Goal: Information Seeking & Learning: Learn about a topic

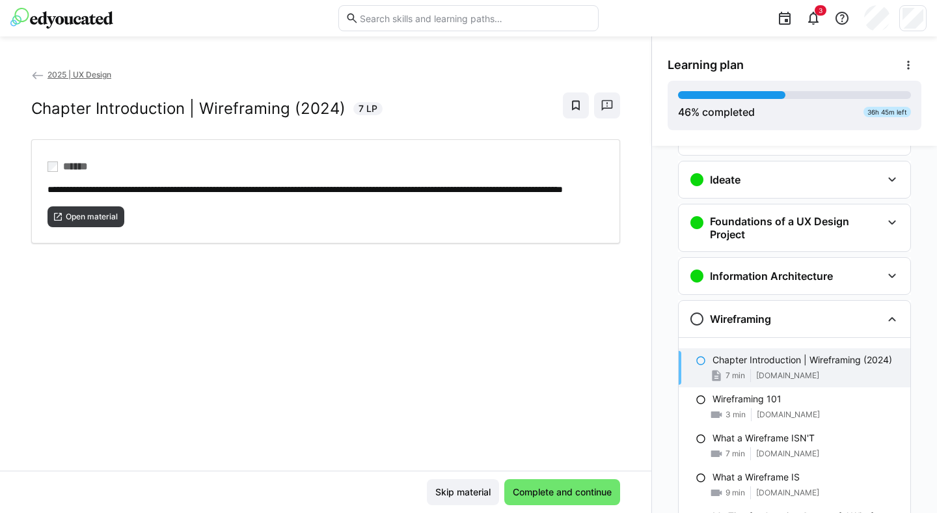
scroll to position [178, 0]
click at [98, 222] on span "Open material" at bounding box center [91, 216] width 55 height 10
click at [578, 489] on span "Complete and continue" at bounding box center [562, 491] width 103 height 13
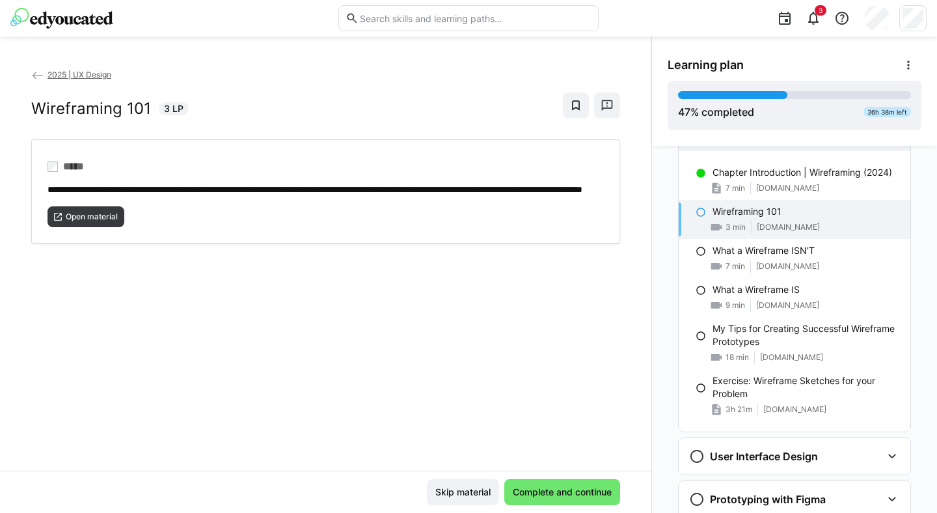
scroll to position [370, 0]
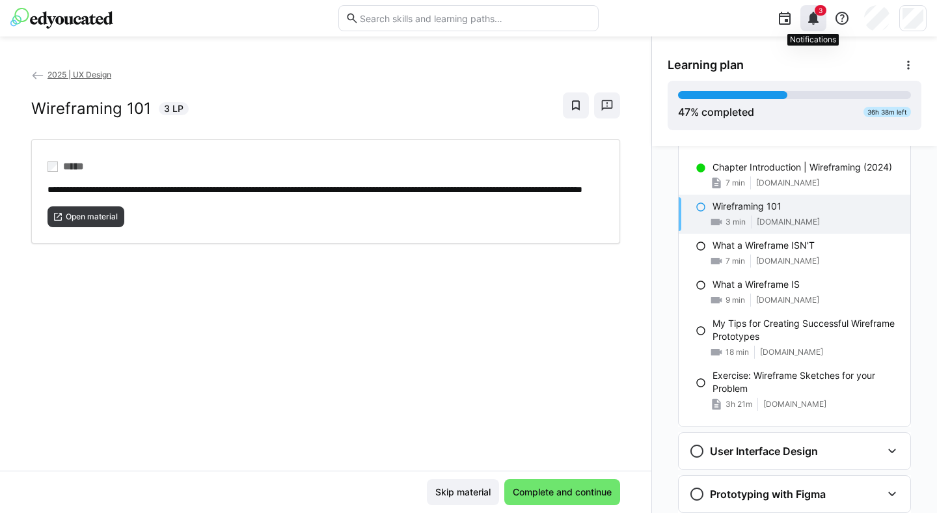
click at [822, 14] on span "3" at bounding box center [821, 10] width 12 height 10
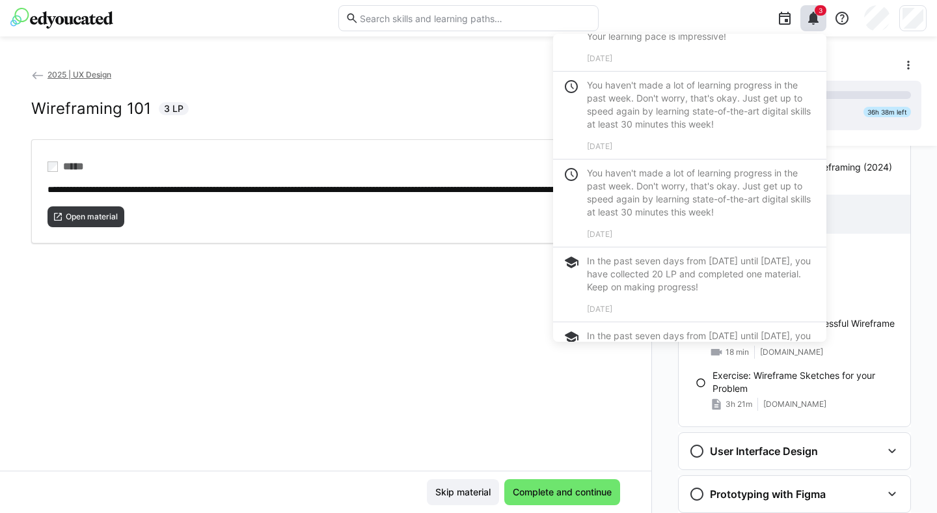
scroll to position [0, 0]
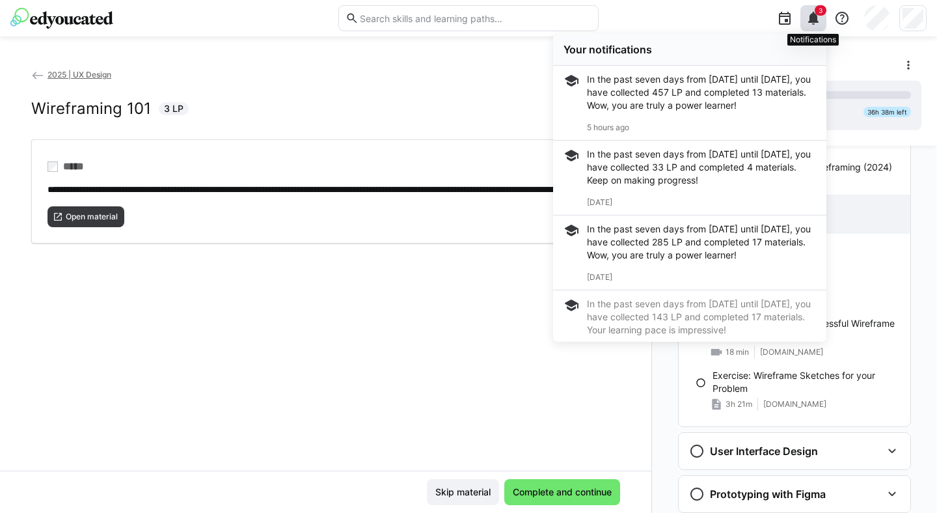
click at [822, 18] on div "3" at bounding box center [813, 18] width 26 height 26
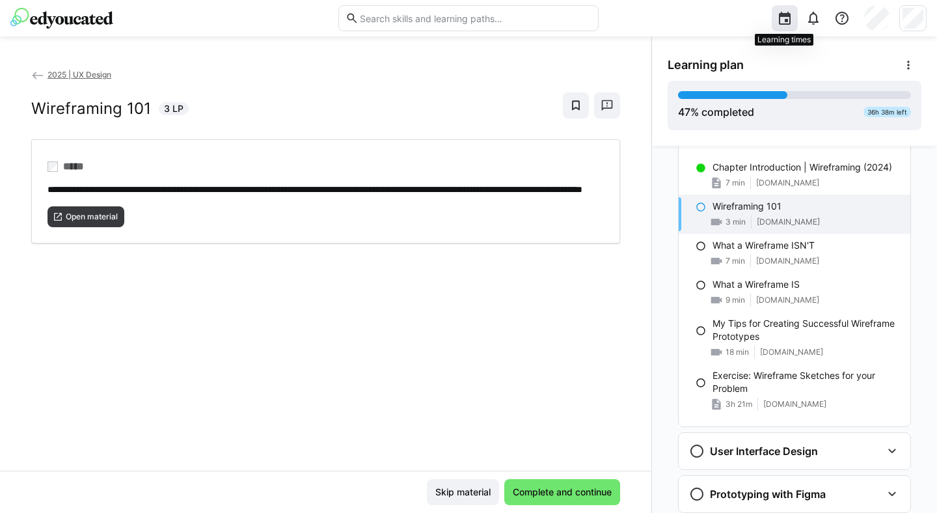
click at [782, 18] on eds-icon at bounding box center [785, 18] width 16 height 16
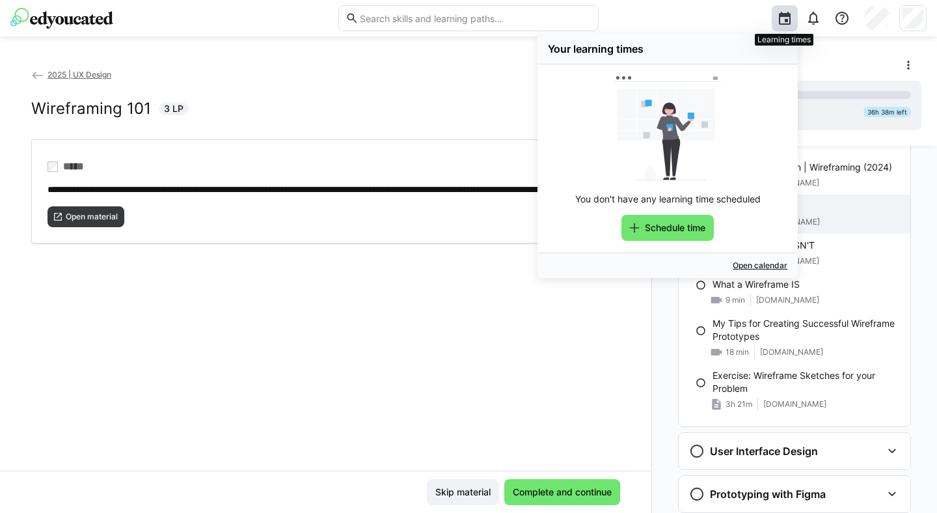
click at [782, 18] on eds-icon at bounding box center [785, 18] width 16 height 16
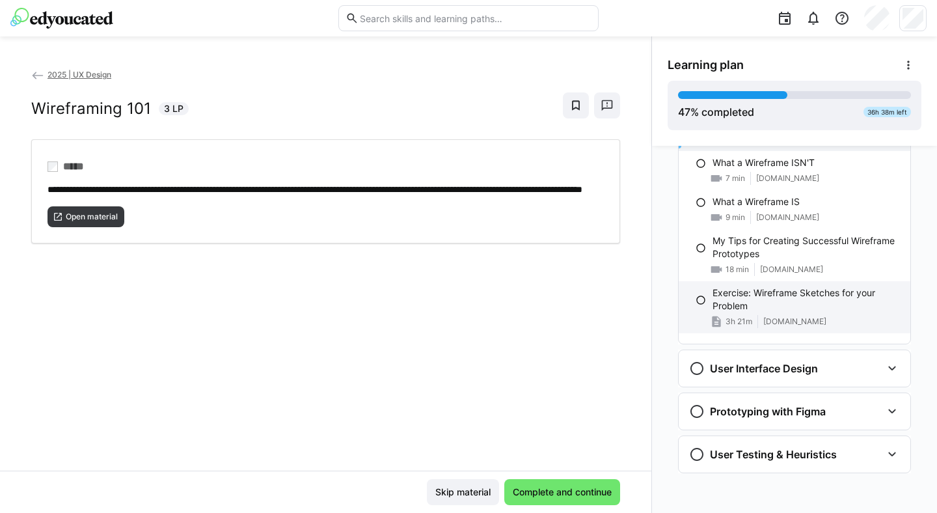
scroll to position [454, 0]
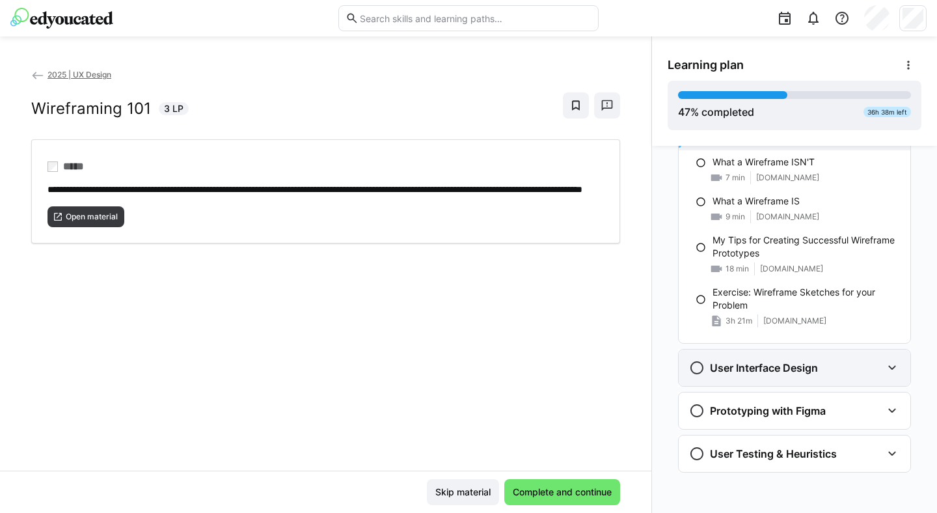
click at [849, 366] on div "User Interface Design" at bounding box center [785, 368] width 193 height 16
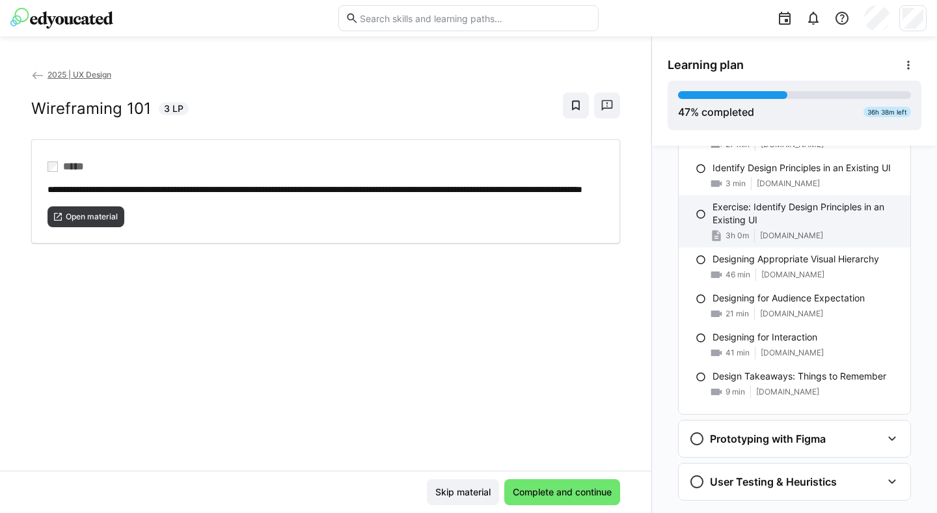
scroll to position [1191, 0]
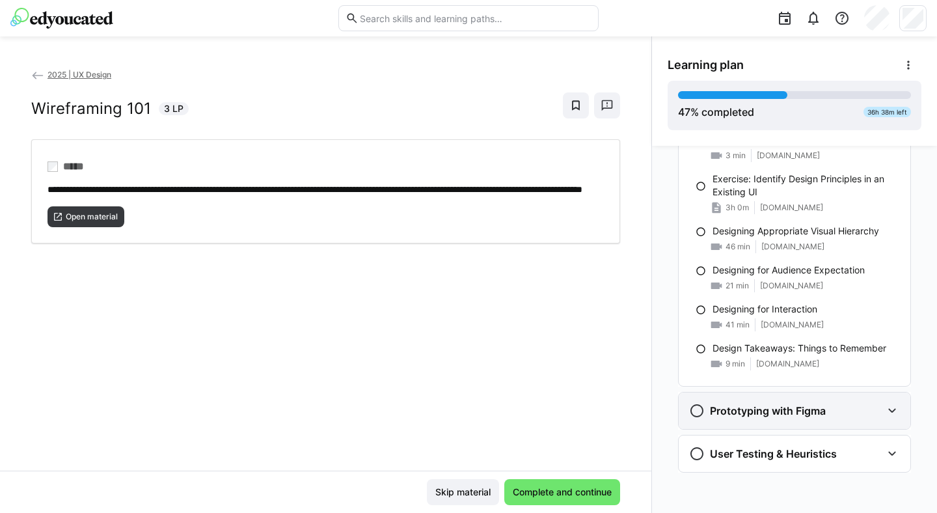
click at [785, 413] on h3 "Prototyping with Figma" at bounding box center [768, 410] width 116 height 13
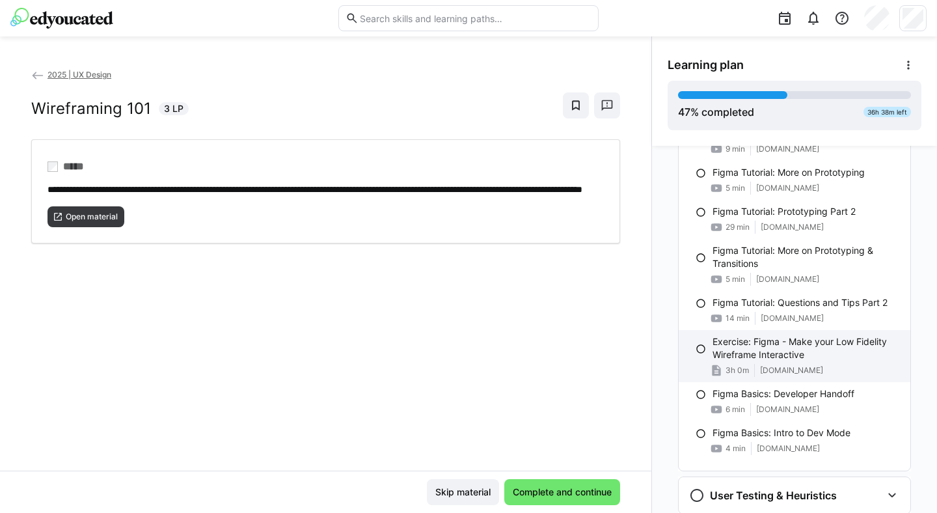
scroll to position [2579, 0]
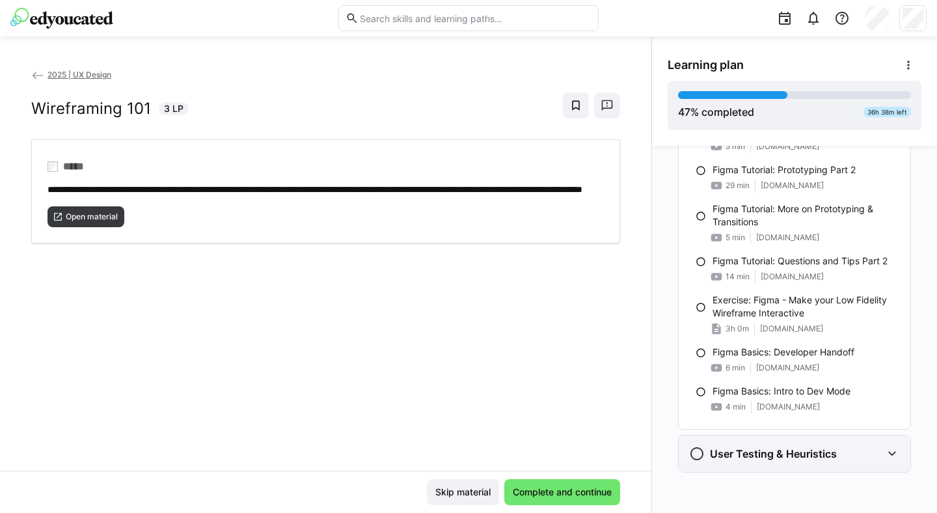
click at [757, 455] on h3 "User Testing & Heuristics" at bounding box center [773, 453] width 127 height 13
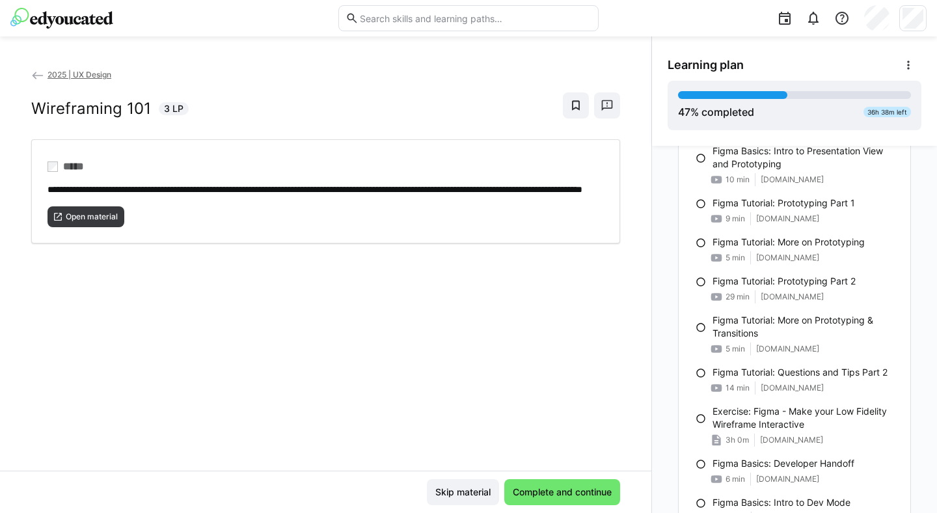
scroll to position [2455, 0]
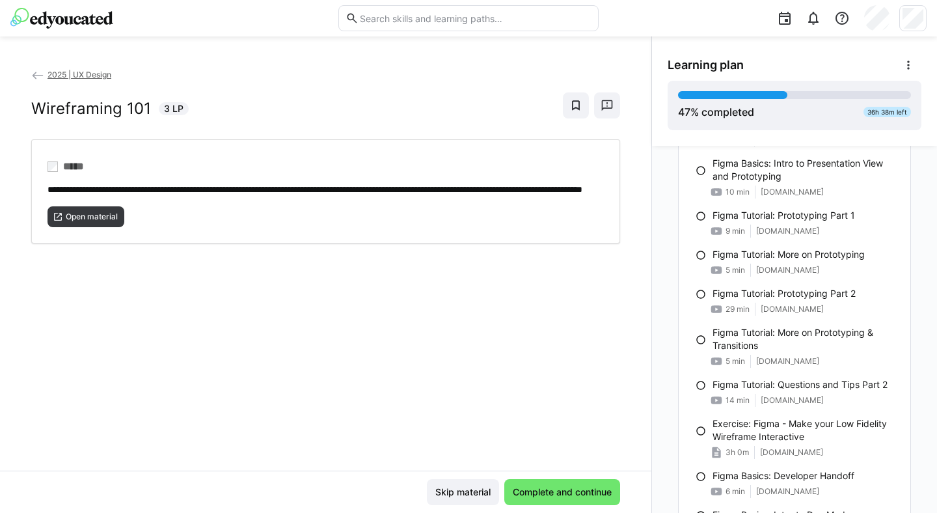
click at [657, 210] on div "Track Introduction Track Guide 16 min [DOMAIN_NAME] Tool Overview 19 min [DOMAI…" at bounding box center [794, 329] width 285 height 367
click at [409, 377] on div "**********" at bounding box center [325, 269] width 651 height 403
